Goal: Task Accomplishment & Management: Use online tool/utility

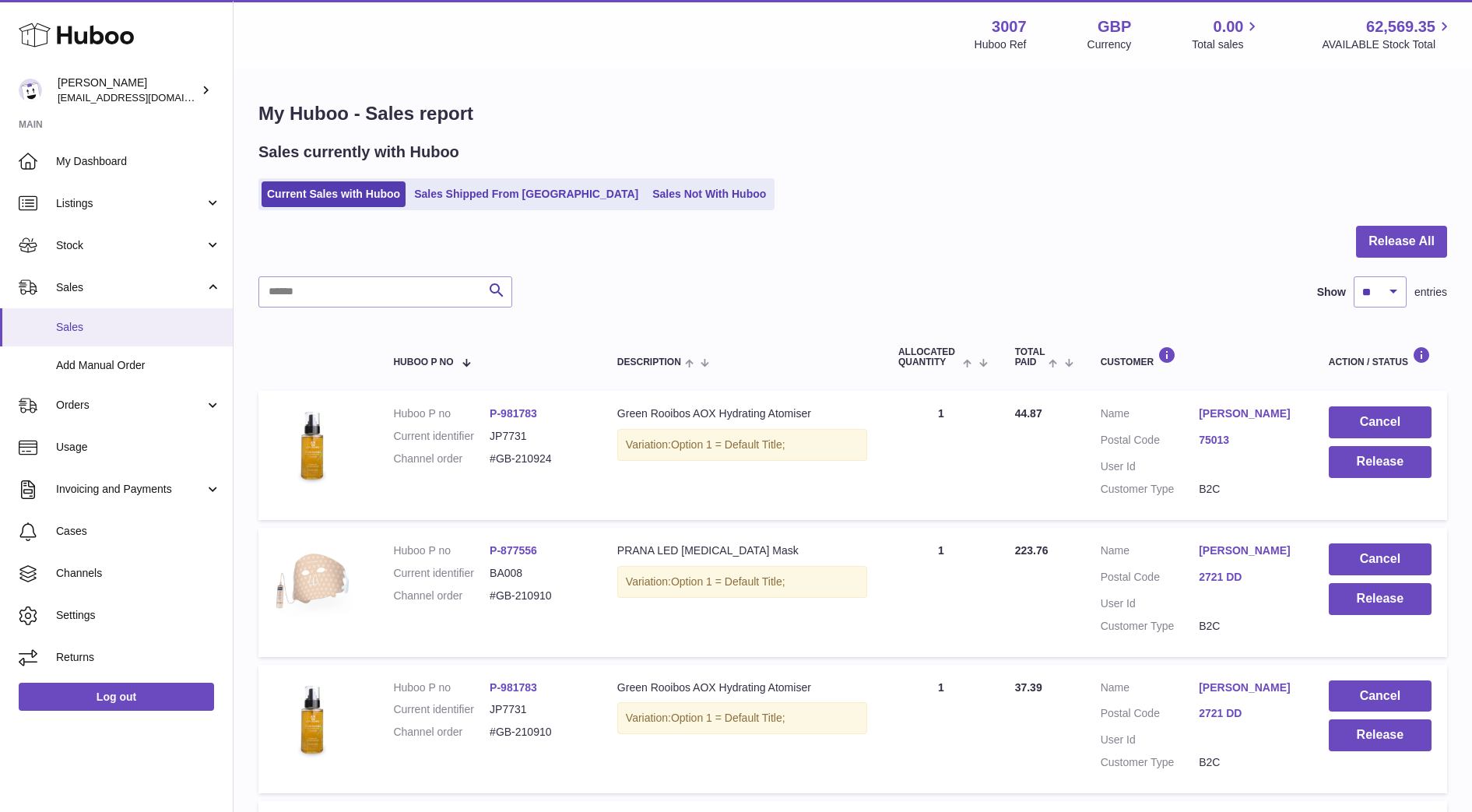
click at [82, 330] on span "Sales" at bounding box center [138, 327] width 165 height 15
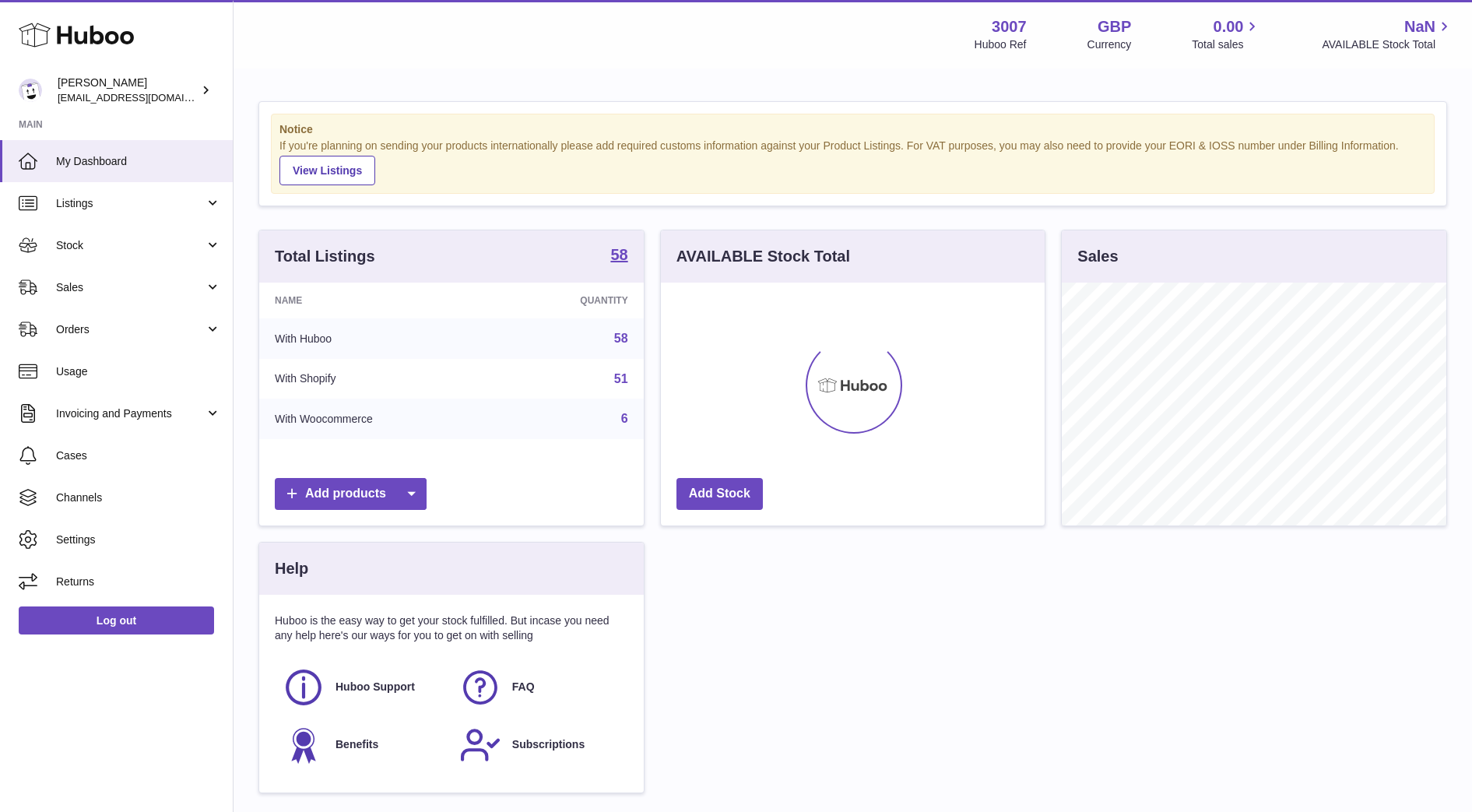
scroll to position [243, 384]
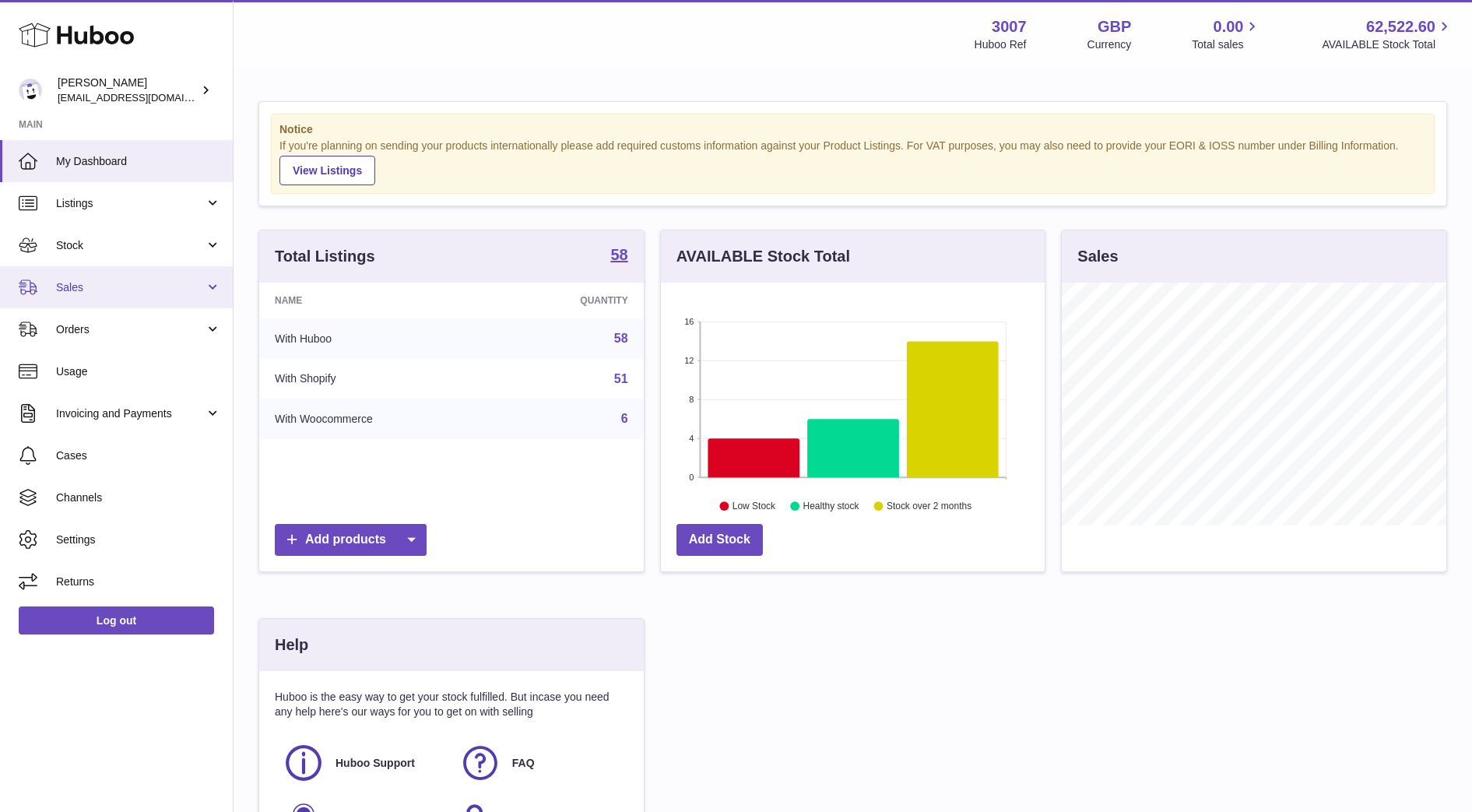
click at [88, 286] on span "Sales" at bounding box center [130, 287] width 149 height 15
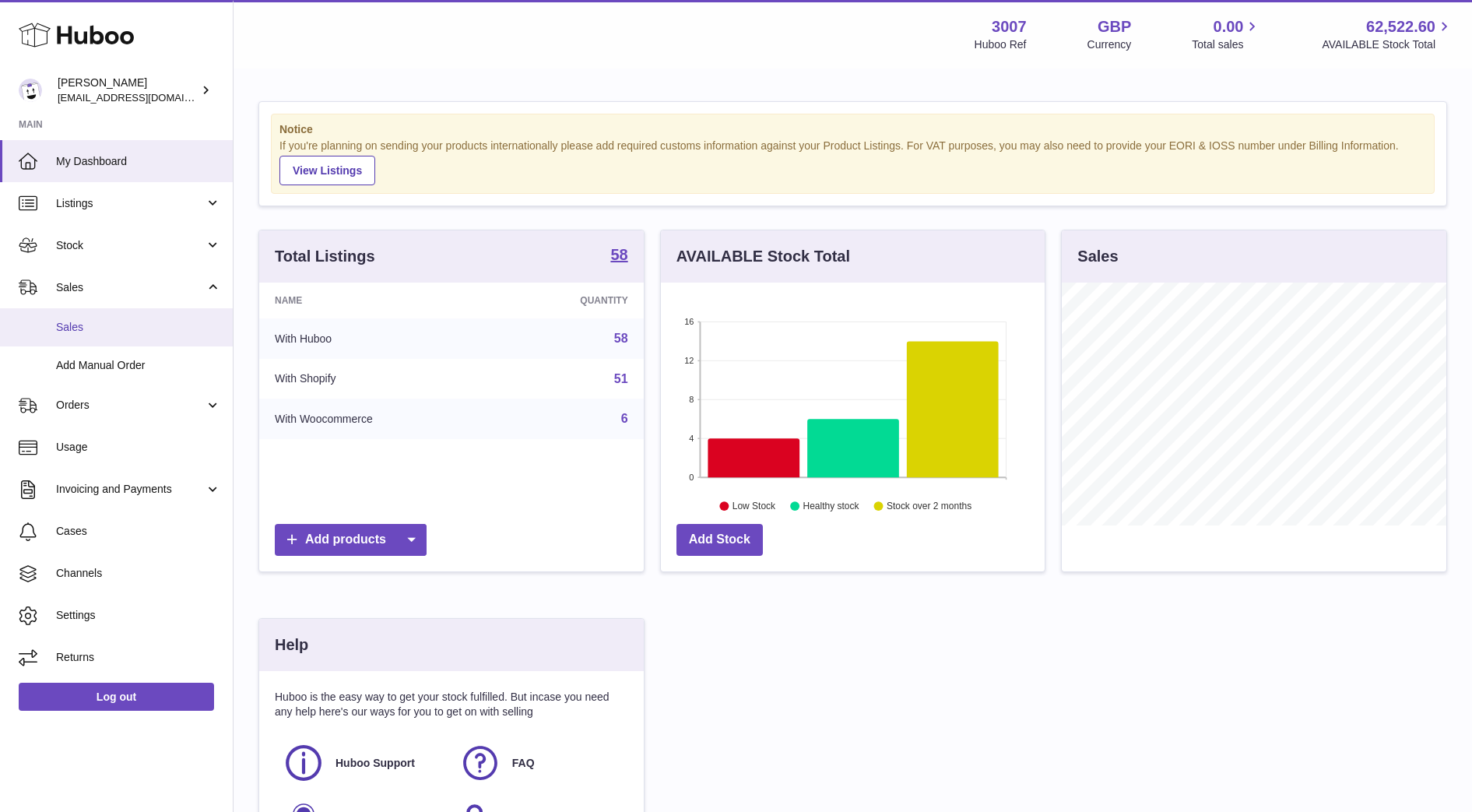
click at [88, 315] on link "Sales" at bounding box center [116, 326] width 233 height 38
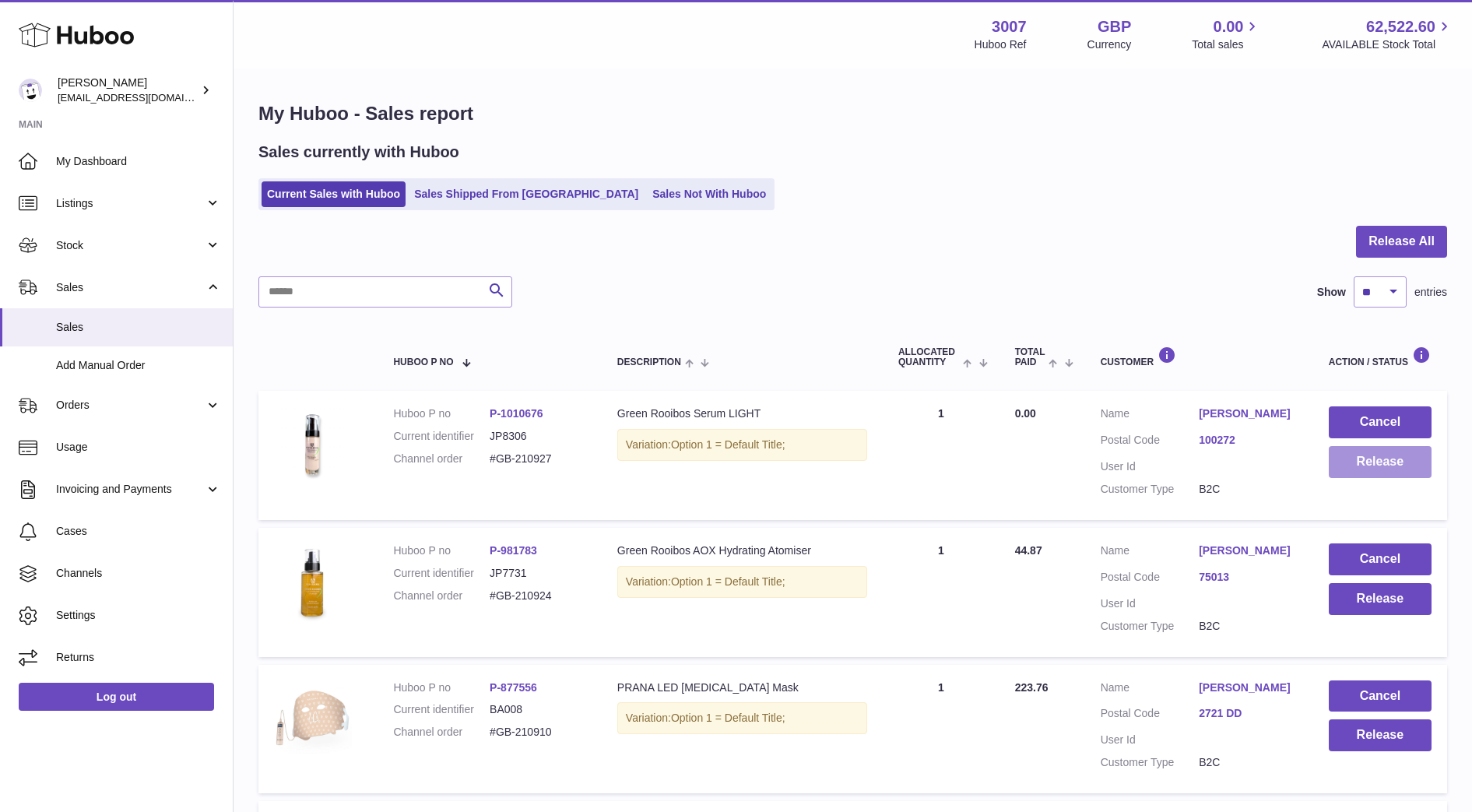
click at [1390, 475] on button "Release" at bounding box center [1380, 461] width 102 height 32
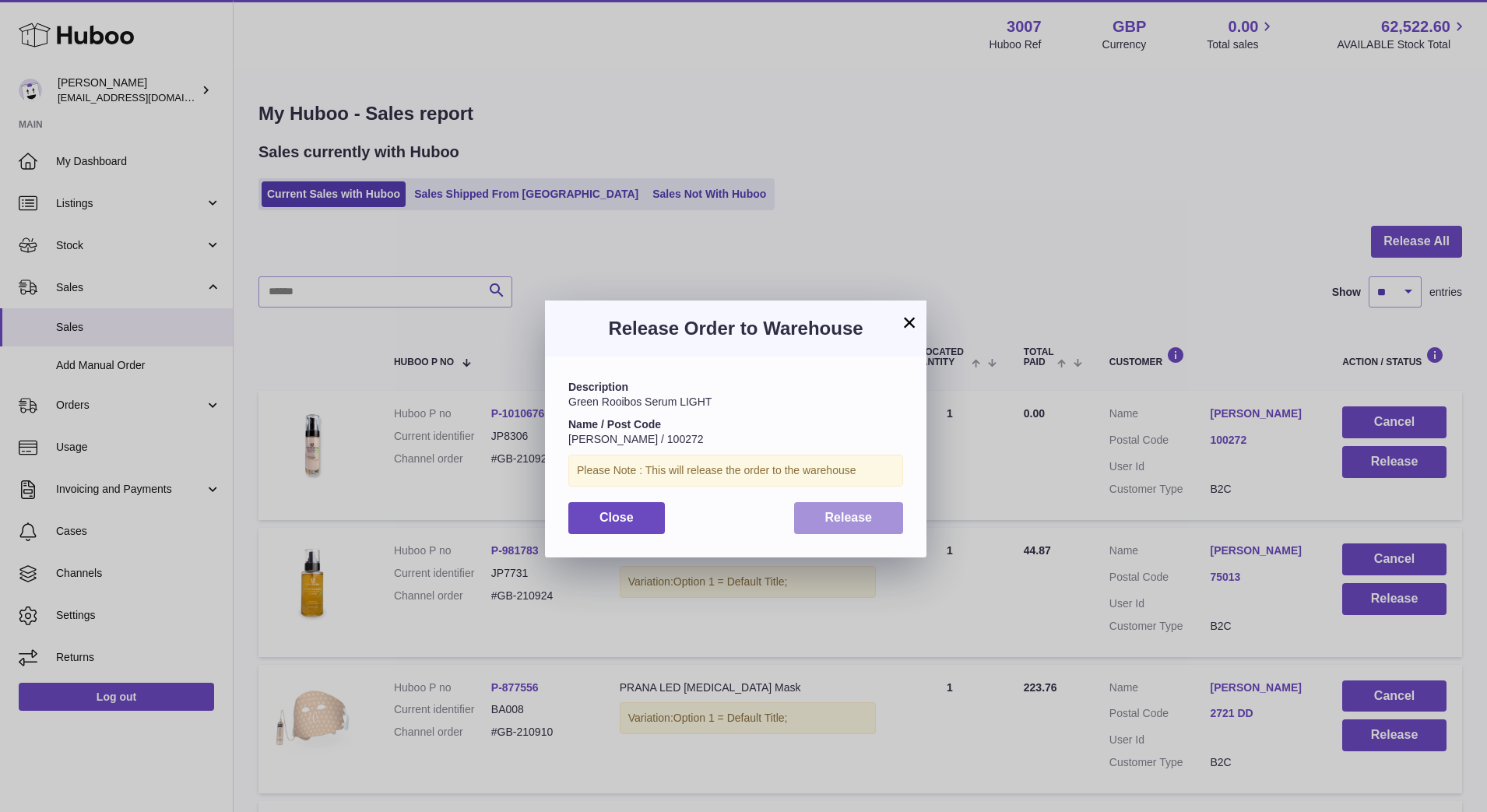
click at [865, 526] on button "Release" at bounding box center [849, 518] width 110 height 32
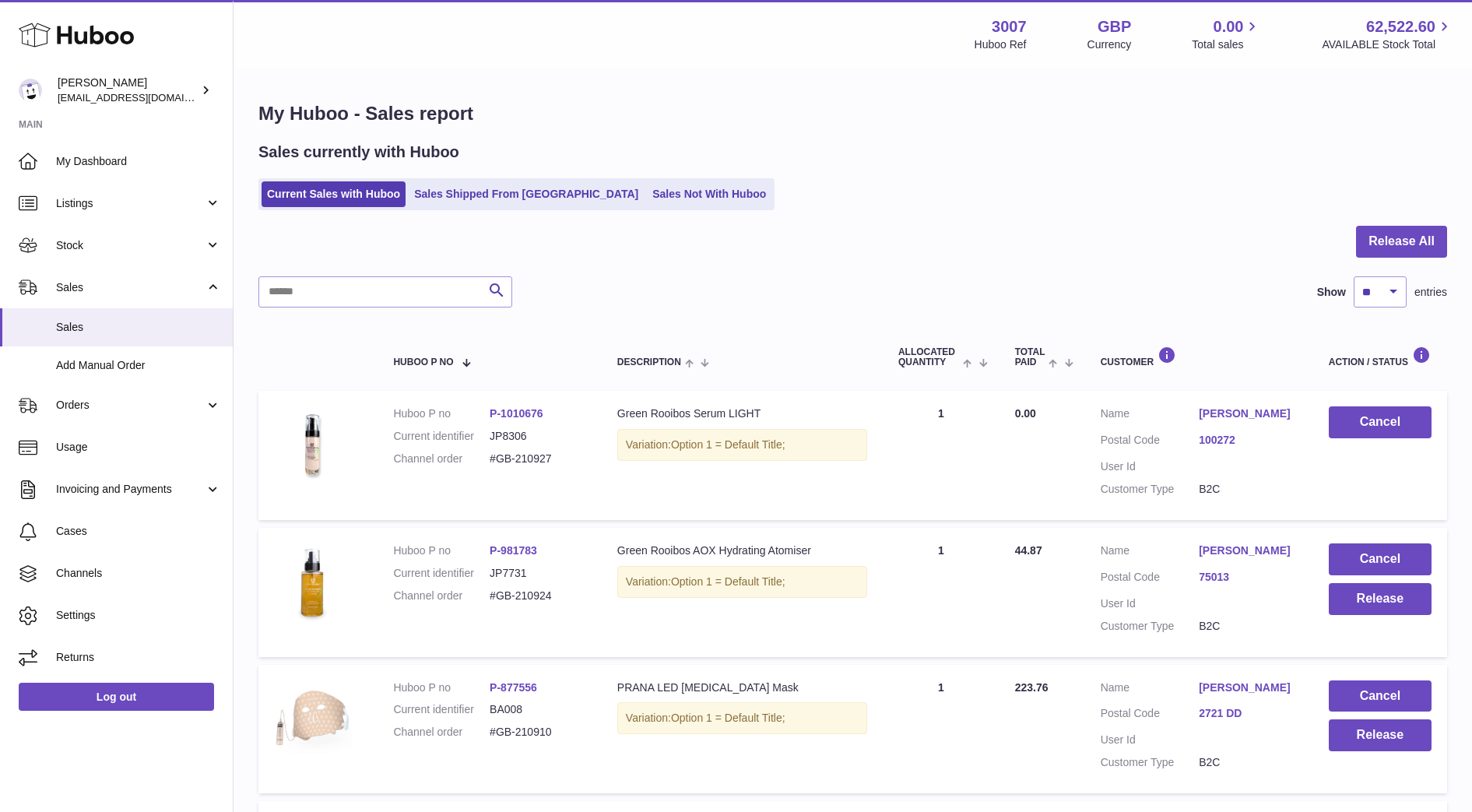
click at [851, 257] on div at bounding box center [853, 251] width 1189 height 50
click at [821, 261] on div at bounding box center [853, 251] width 1189 height 50
